Goal: Book appointment/travel/reservation

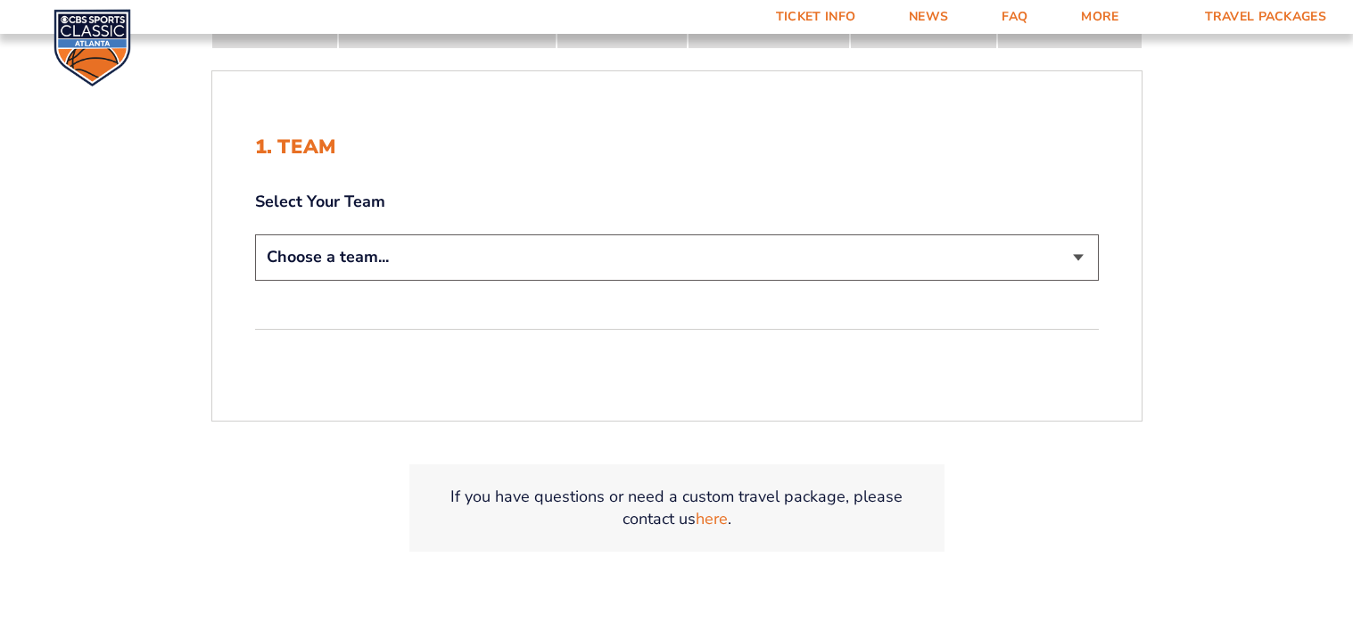
scroll to position [383, 0]
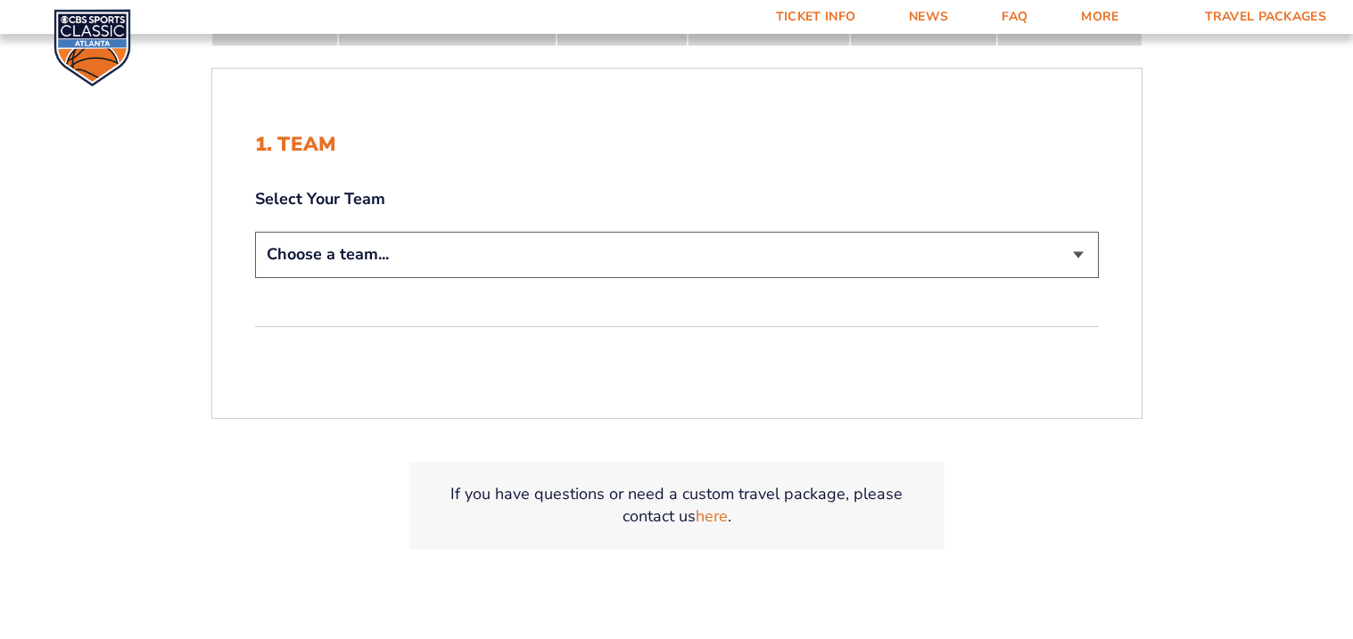
click at [1083, 257] on select "Choose a team... [US_STATE] Wildcats [US_STATE] State Buckeyes [US_STATE] Tar H…" at bounding box center [677, 254] width 844 height 45
select select "12757"
click at [255, 232] on select "Choose a team... [US_STATE] Wildcats [US_STATE] State Buckeyes [US_STATE] Tar H…" at bounding box center [677, 254] width 844 height 45
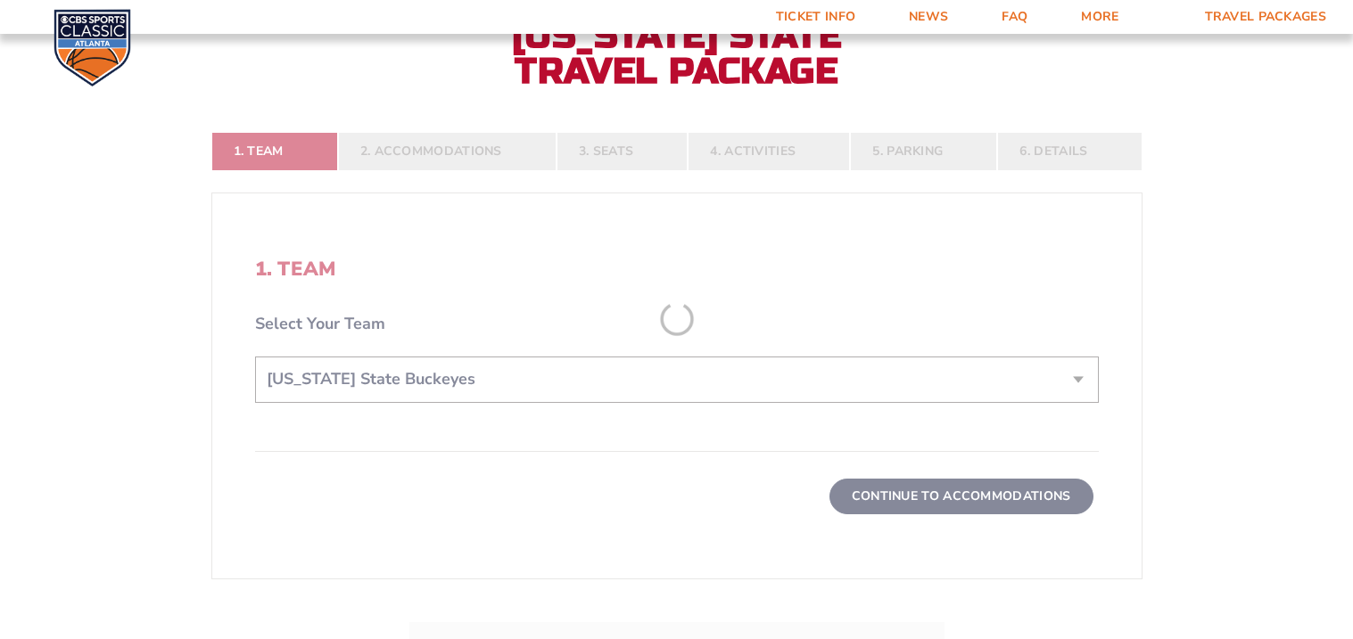
scroll to position [507, 0]
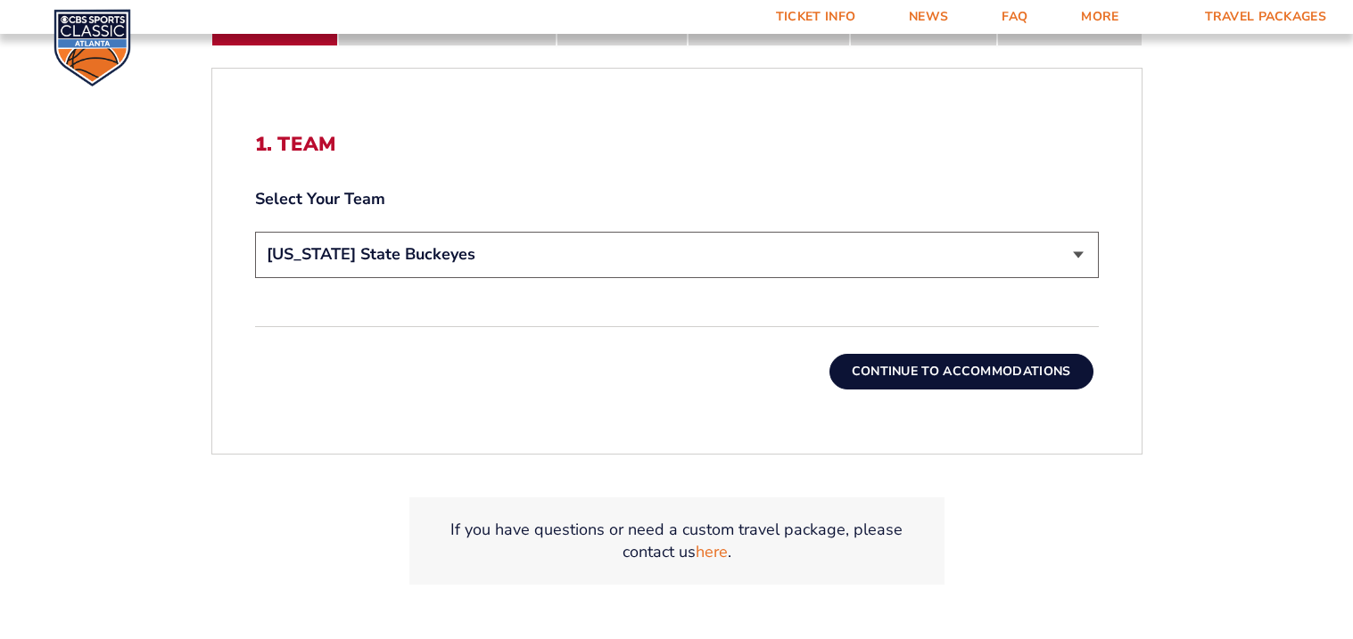
click at [969, 379] on button "Continue To Accommodations" at bounding box center [961, 372] width 264 height 36
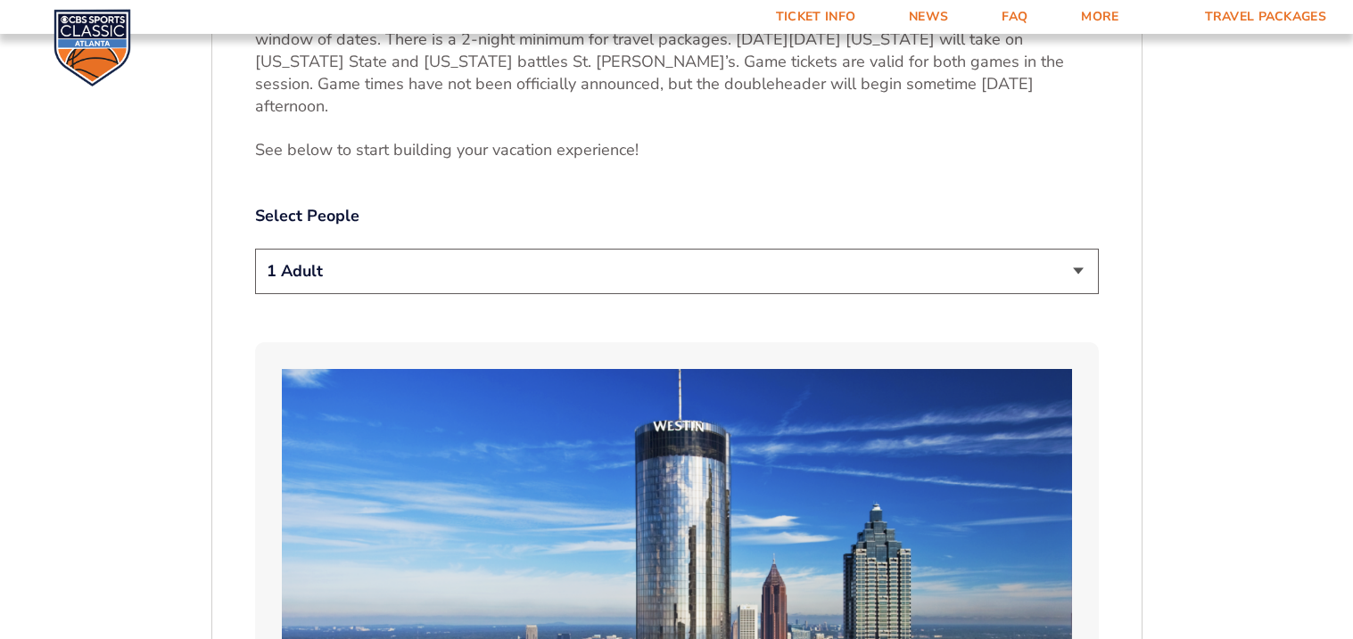
scroll to position [898, 0]
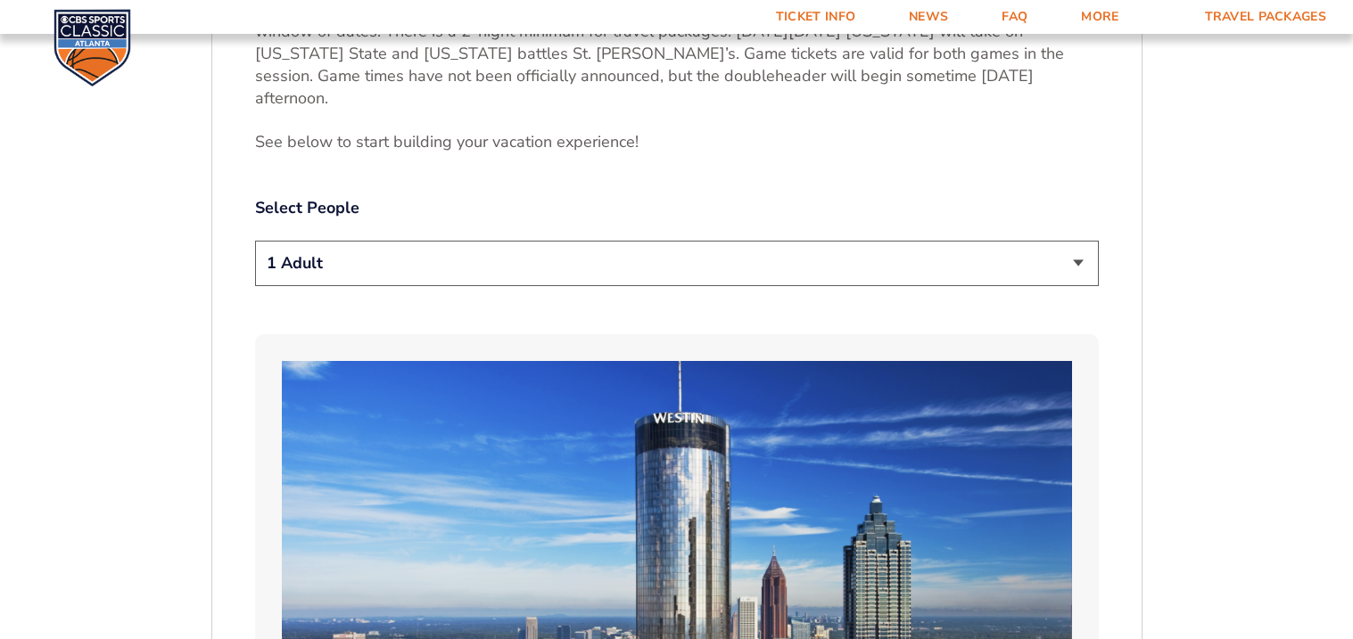
click at [1064, 246] on select "1 Adult 2 Adults 3 Adults 4 Adults 2 Adults + 1 Child 2 Adults + 2 Children 2 A…" at bounding box center [677, 263] width 844 height 45
select select "2 Adults"
click at [255, 241] on select "1 Adult 2 Adults 3 Adults 4 Adults 2 Adults + 1 Child 2 Adults + 2 Children 2 A…" at bounding box center [677, 263] width 844 height 45
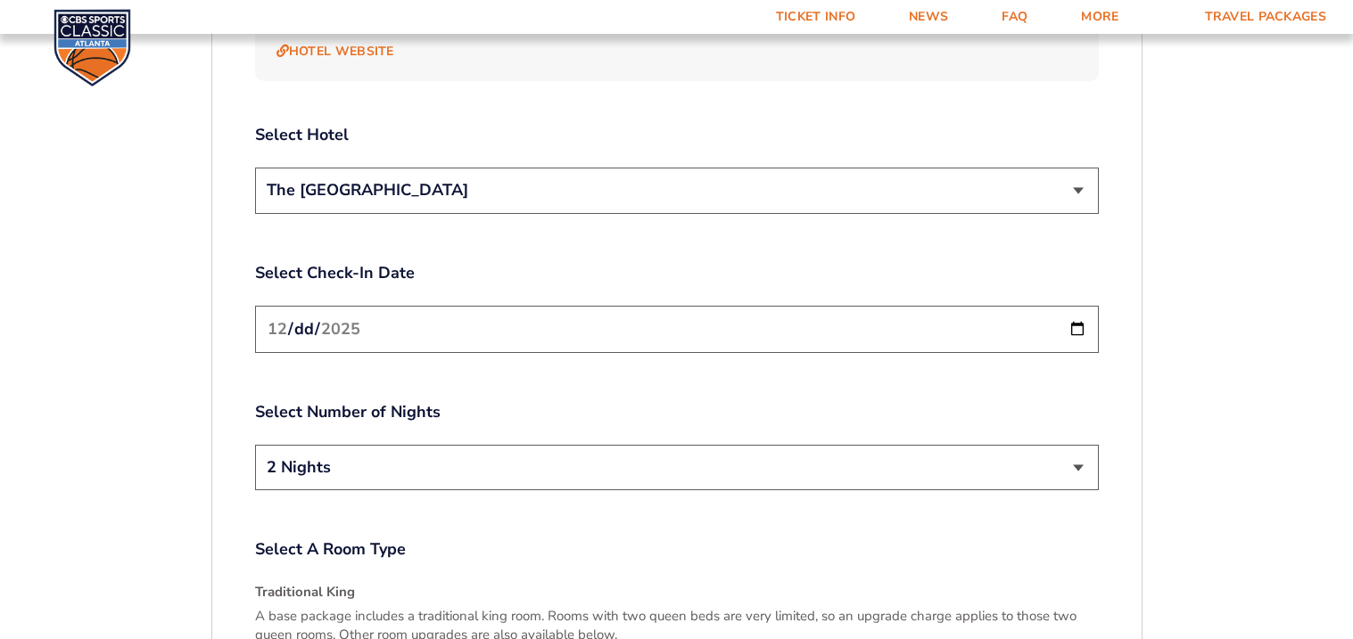
scroll to position [2108, 0]
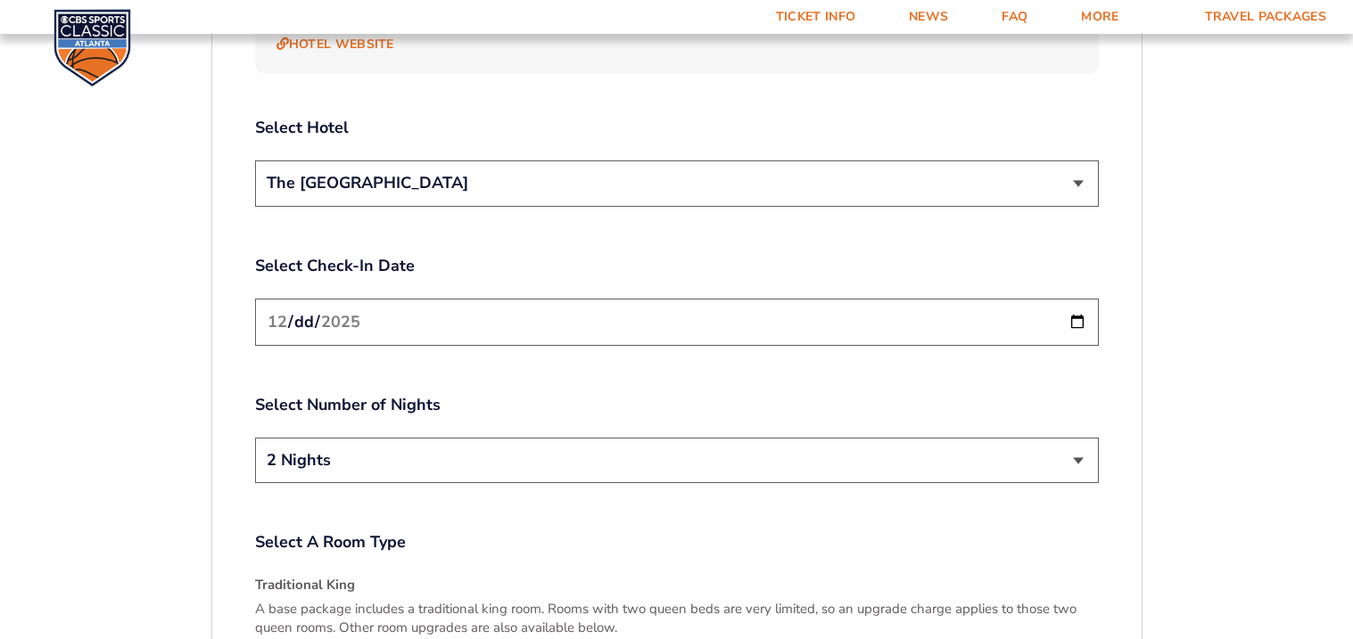
click at [1074, 299] on input "[DATE]" at bounding box center [677, 322] width 844 height 47
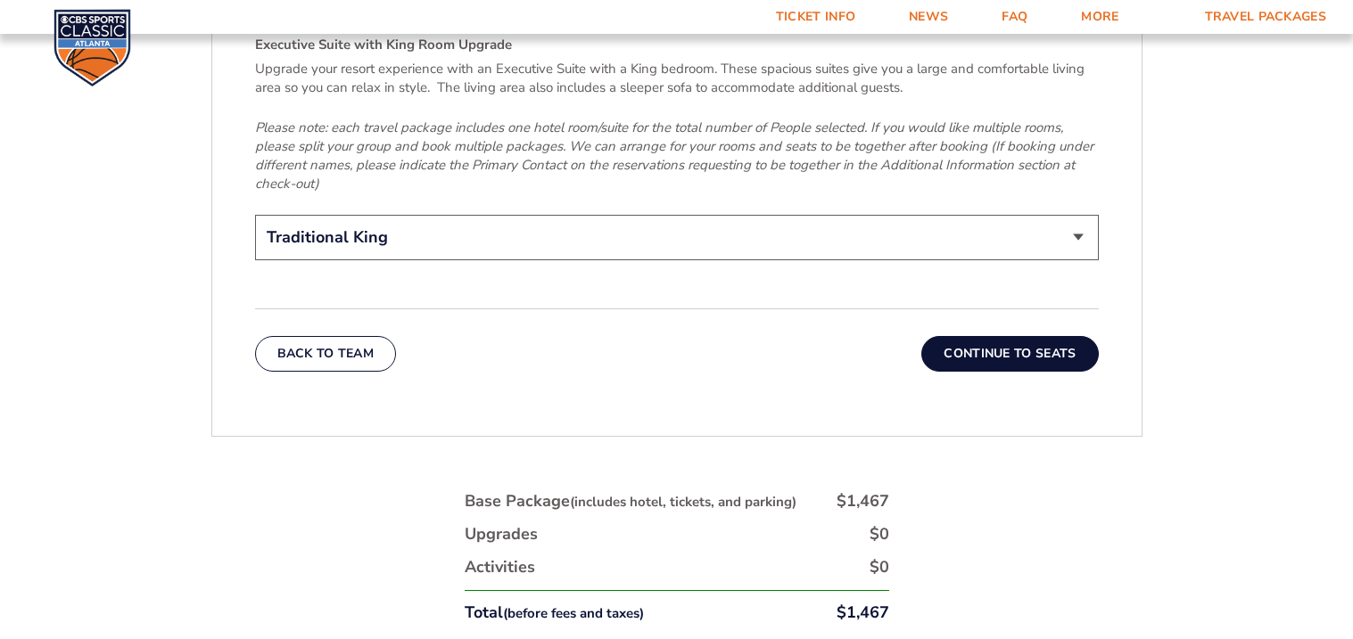
scroll to position [2880, 0]
click at [1039, 334] on button "Continue To Seats" at bounding box center [1009, 352] width 177 height 36
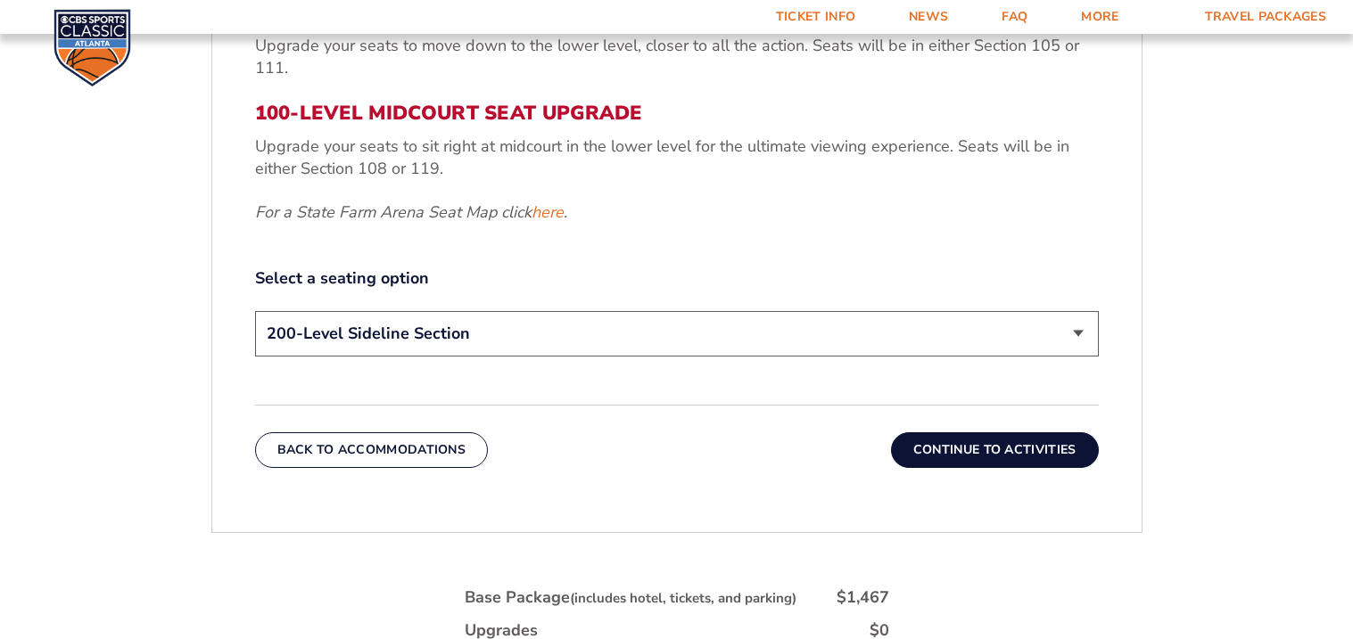
scroll to position [795, 0]
click at [1081, 331] on select "200-Level Sideline Section 100-Level Corner Seat Upgrade (+$120 per person) 100…" at bounding box center [677, 334] width 844 height 45
click at [0, 519] on form "[US_STATE] [US_STATE] Travel Package [US_STATE][GEOGRAPHIC_DATA] [US_STATE] Sta…" at bounding box center [676, 81] width 1353 height 1753
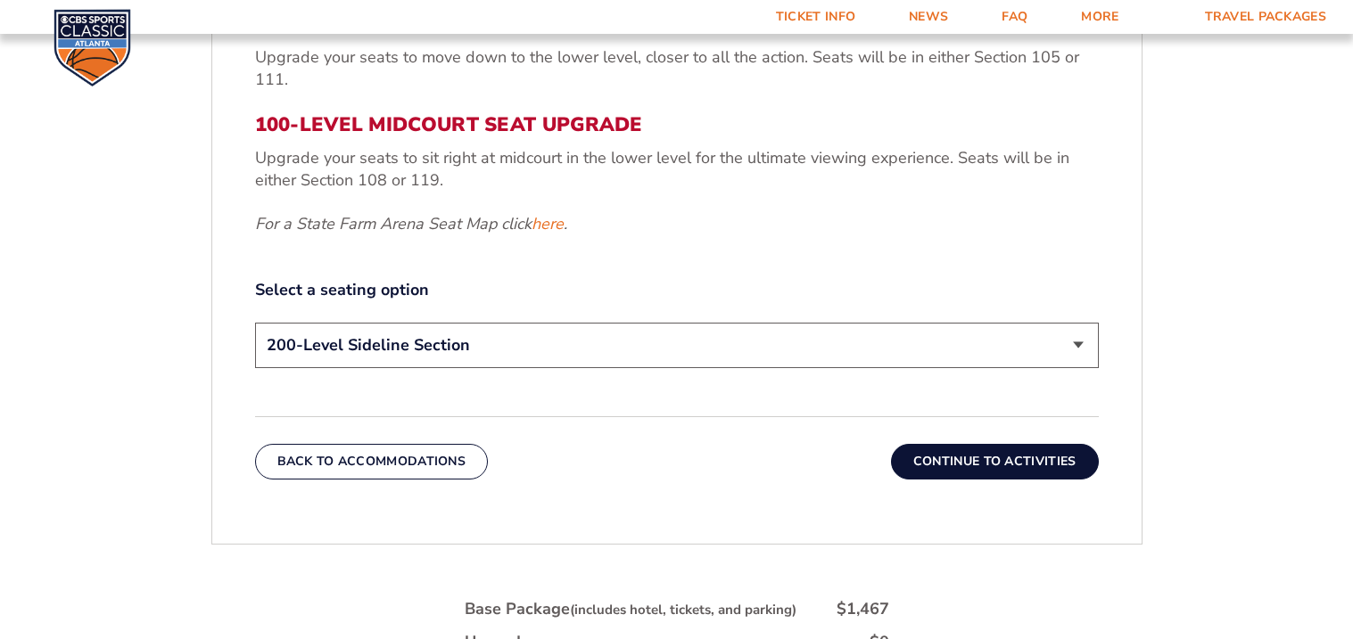
scroll to position [788, 0]
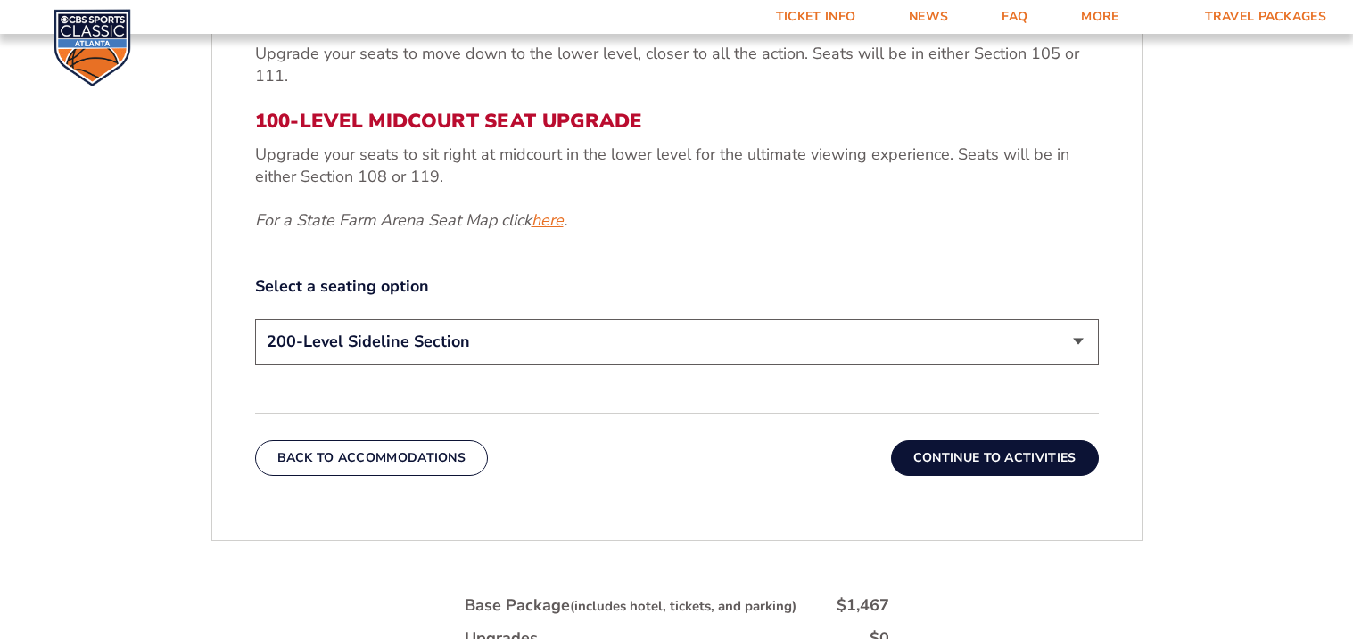
click at [553, 225] on link "here" at bounding box center [548, 221] width 32 height 22
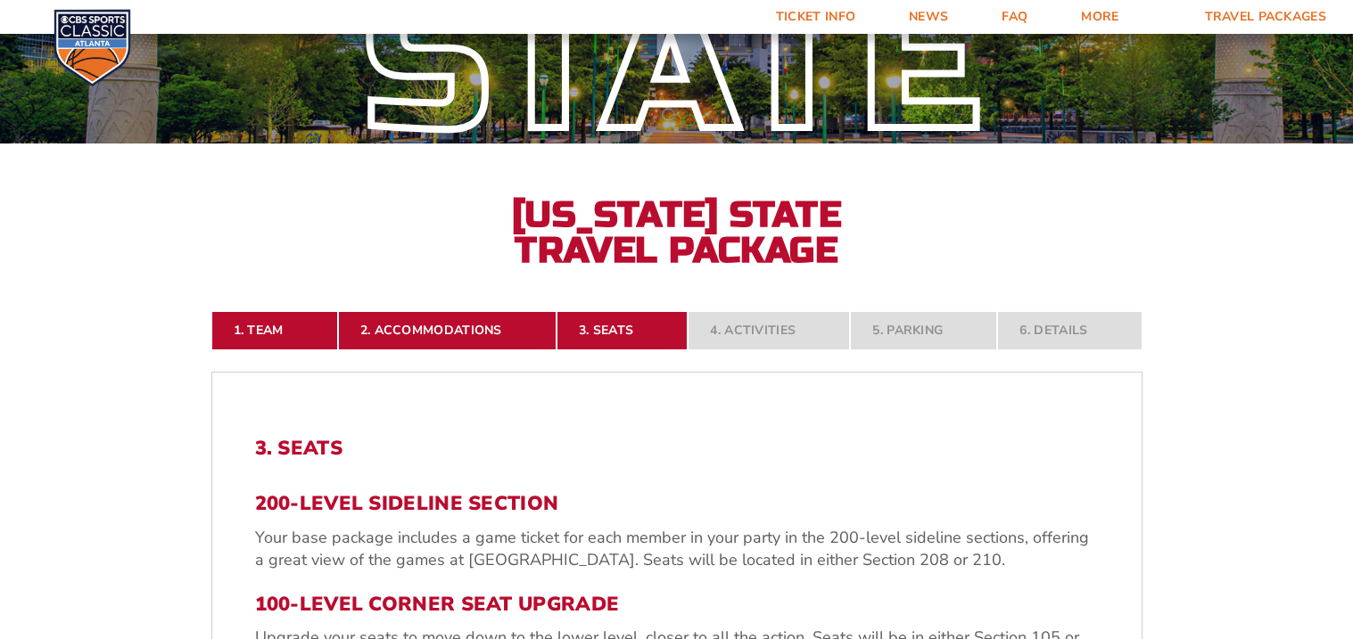
scroll to position [210, 0]
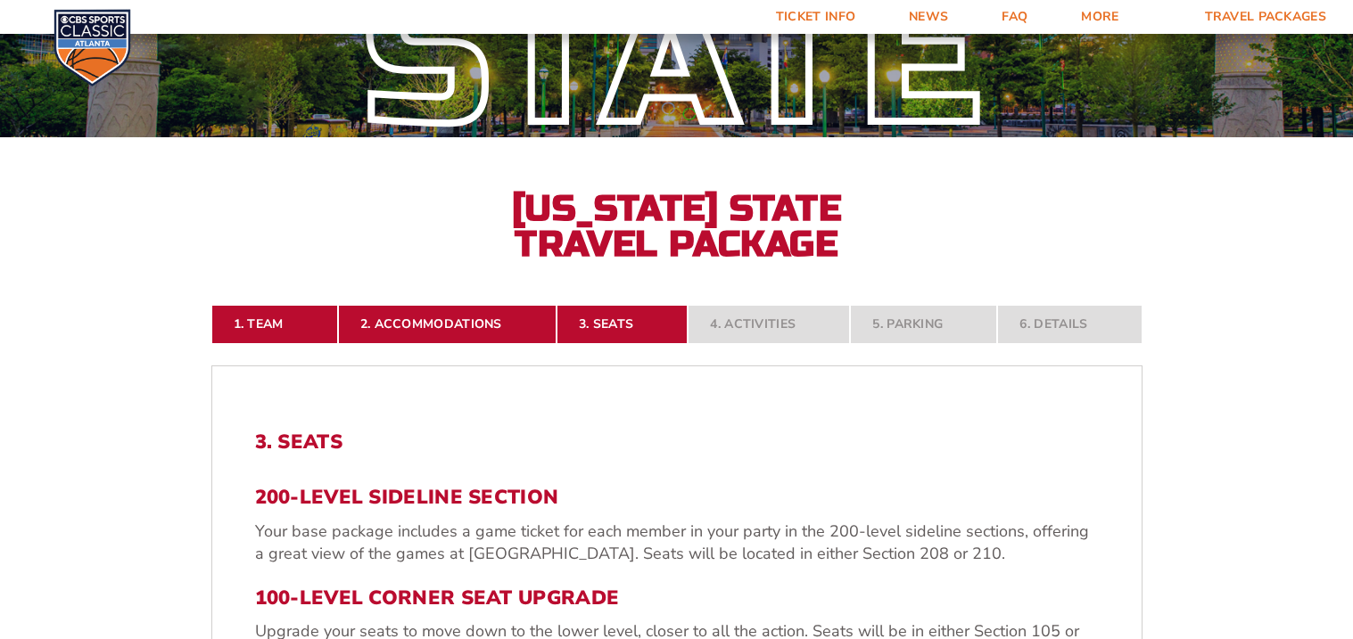
click at [920, 319] on nav "1. Team 2. Accommodations 3. Seats 4. Activities 5. Parking 6. Details" at bounding box center [676, 324] width 931 height 39
